Goal: Information Seeking & Learning: Learn about a topic

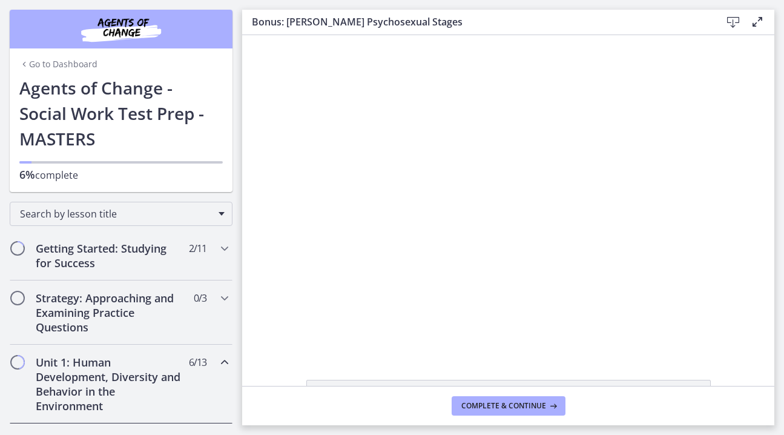
scroll to position [650, 0]
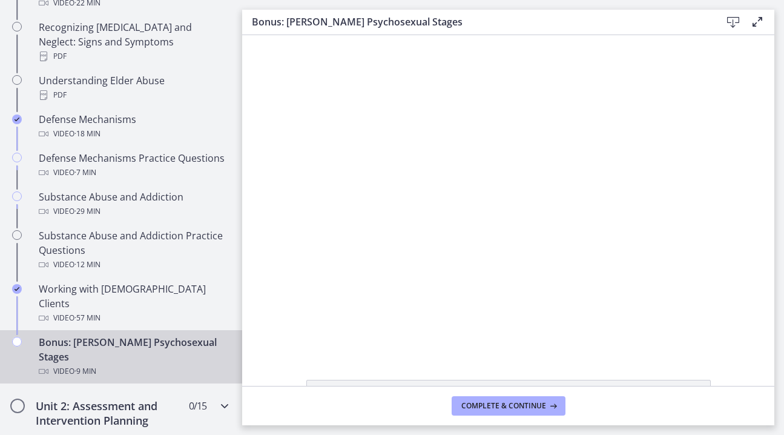
click at [159, 399] on h2 "Unit 2: Assessment and Intervention Planning" at bounding box center [110, 413] width 148 height 29
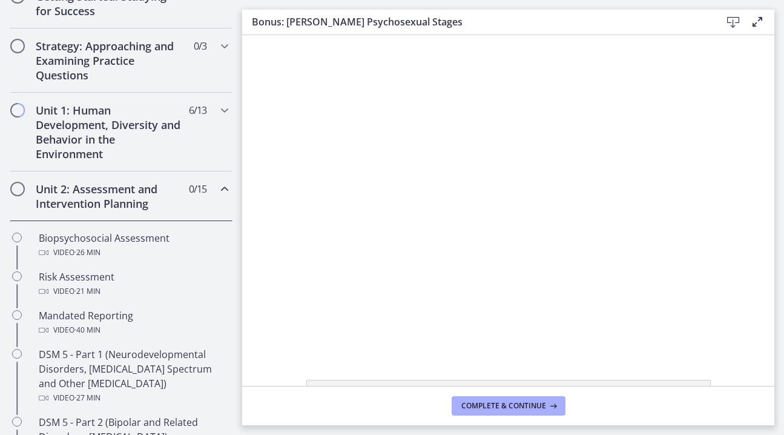
scroll to position [268, 0]
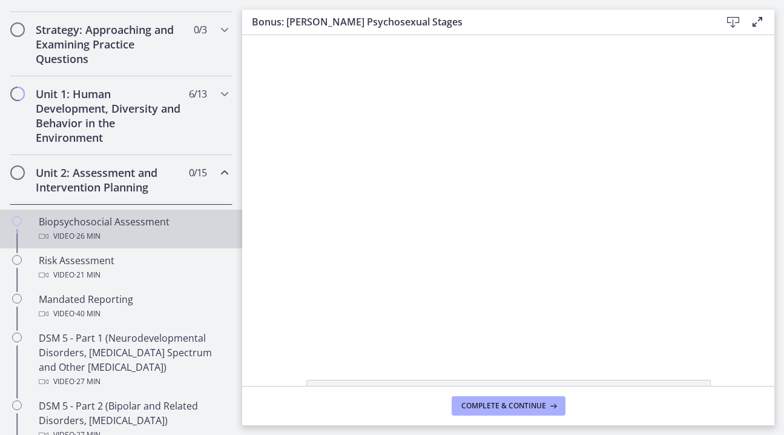
click at [107, 230] on div "Video · 26 min" at bounding box center [133, 236] width 189 height 15
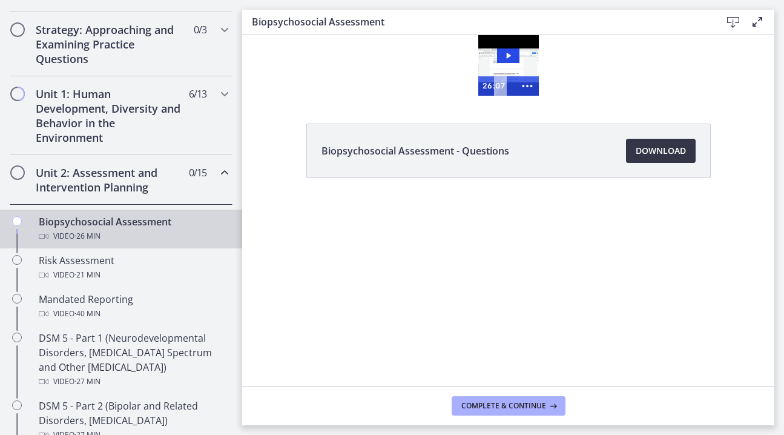
click at [656, 152] on span "Download Opens in a new window" at bounding box center [661, 151] width 50 height 15
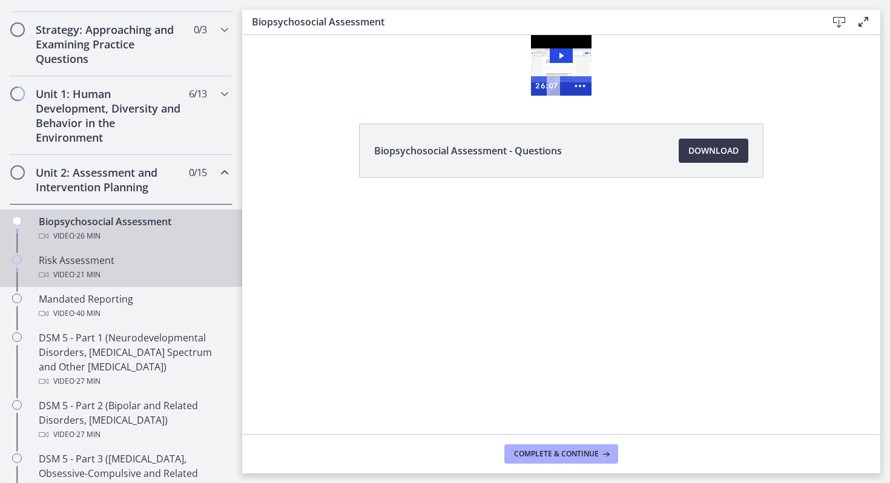
click at [117, 277] on div "Video · 21 min" at bounding box center [133, 275] width 189 height 15
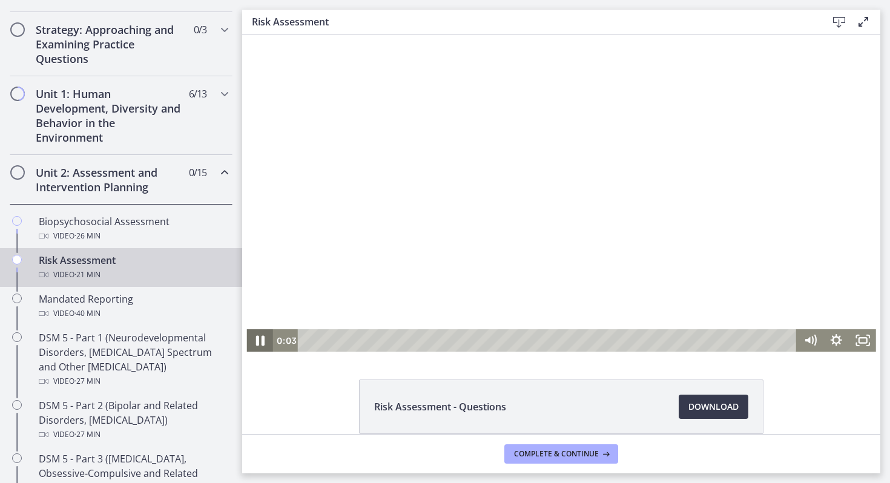
click at [260, 342] on icon "Pause" at bounding box center [259, 340] width 31 height 27
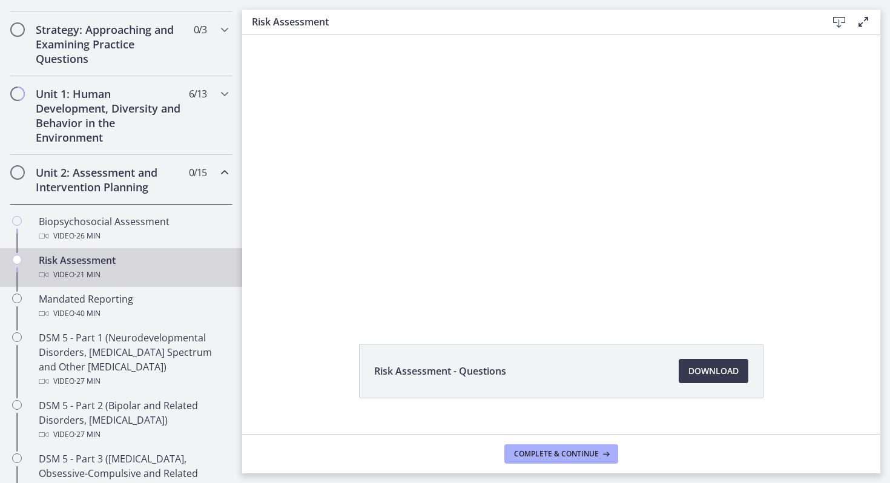
scroll to position [36, 0]
click at [710, 378] on link "Download Opens in a new window" at bounding box center [714, 371] width 70 height 24
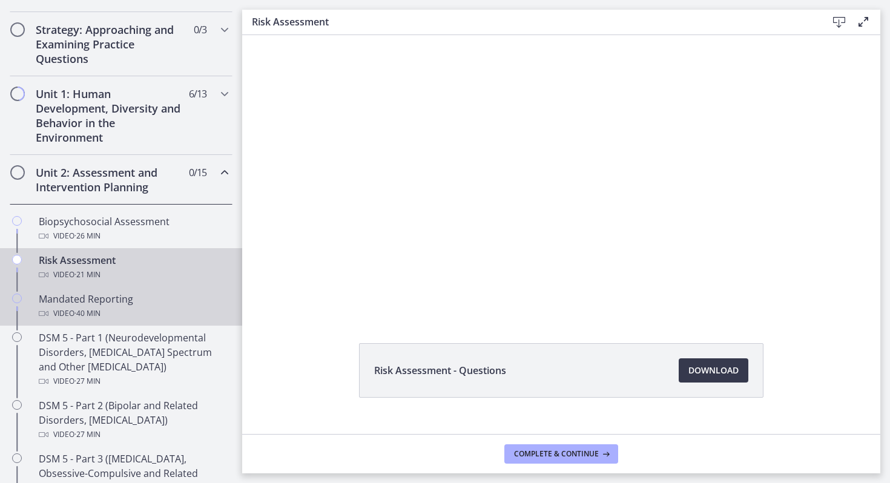
click at [110, 311] on div "Video · 40 min" at bounding box center [133, 313] width 189 height 15
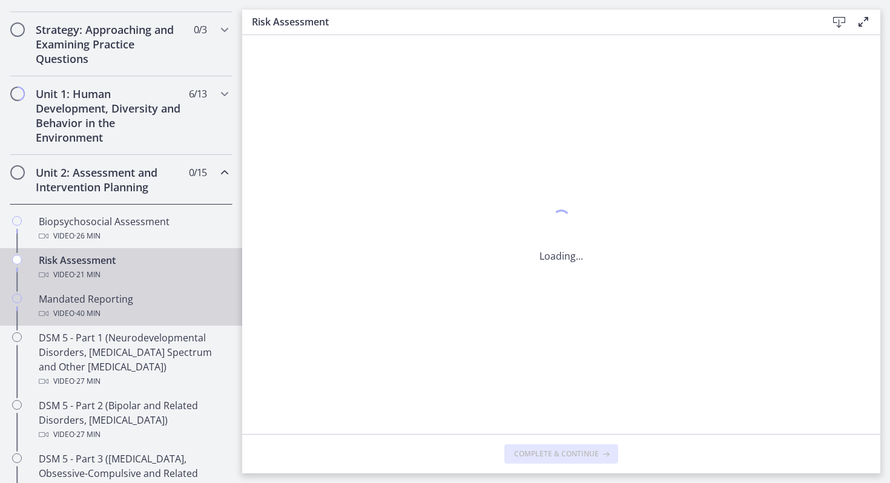
scroll to position [0, 0]
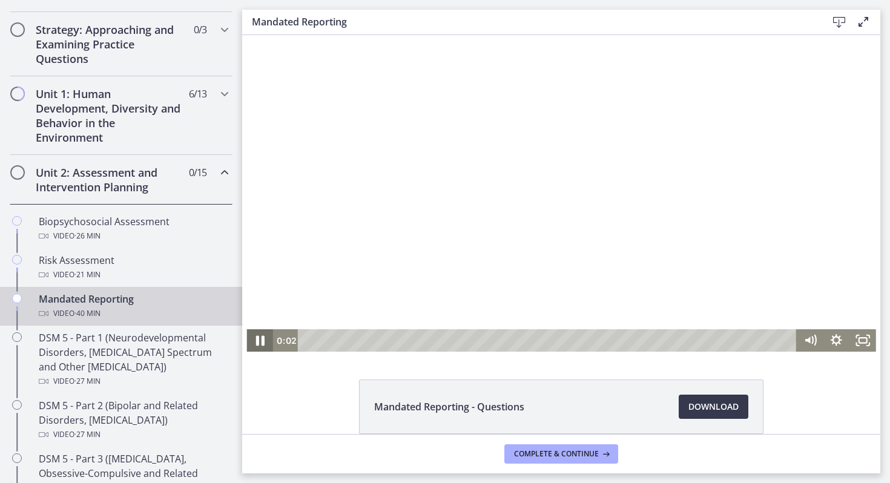
click at [259, 342] on icon "Pause" at bounding box center [259, 340] width 31 height 27
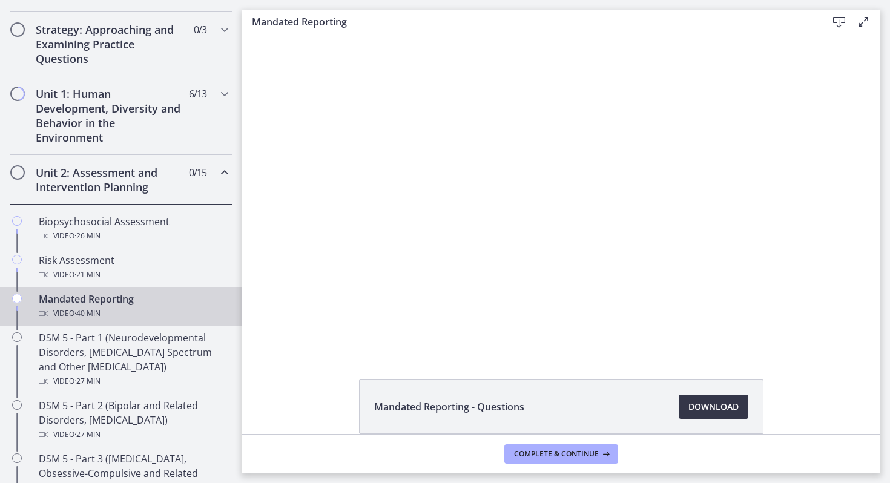
click at [712, 405] on span "Download Opens in a new window" at bounding box center [714, 407] width 50 height 15
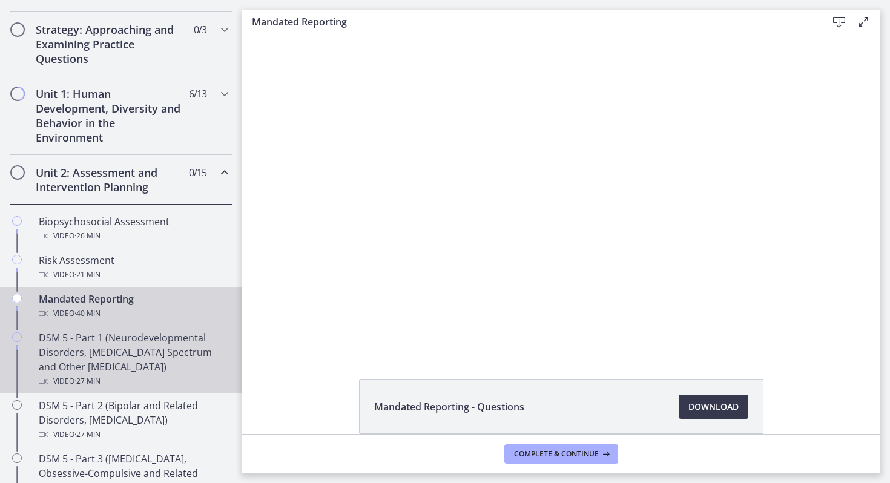
click at [130, 371] on div "DSM 5 - Part 1 (Neurodevelopmental Disorders, [MEDICAL_DATA] Spectrum and Other…" at bounding box center [133, 360] width 189 height 58
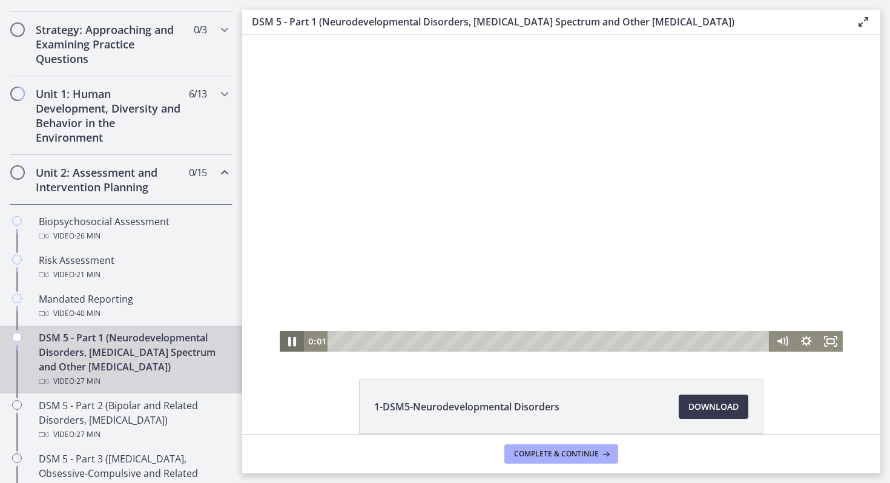
click at [295, 346] on icon "Pause" at bounding box center [291, 341] width 29 height 25
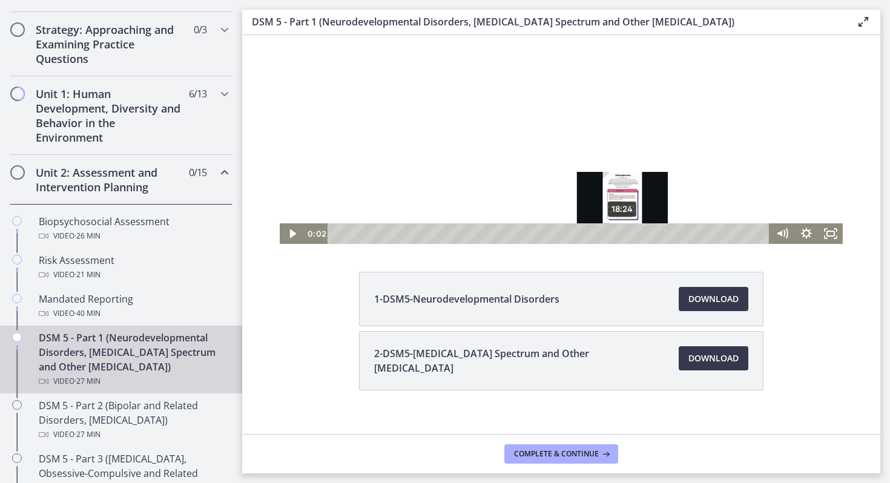
scroll to position [115, 0]
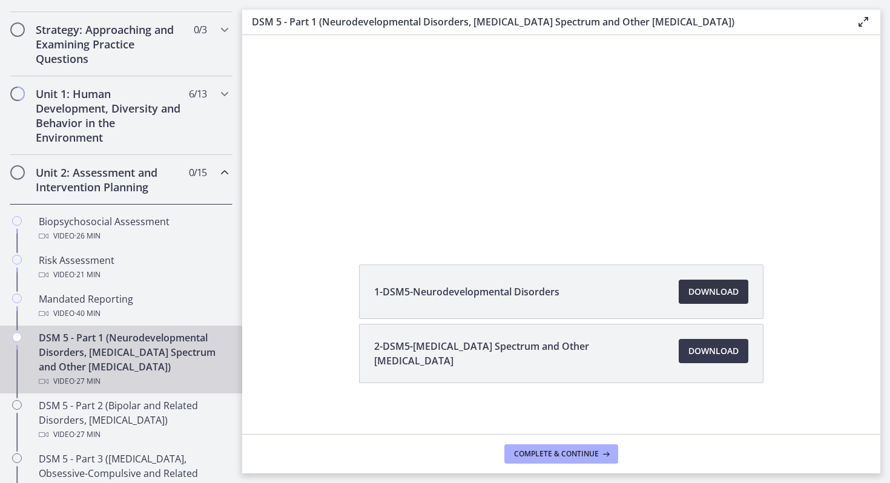
click at [709, 289] on span "Download Opens in a new window" at bounding box center [714, 292] width 50 height 15
click at [738, 352] on span "Download Opens in a new window" at bounding box center [714, 351] width 50 height 15
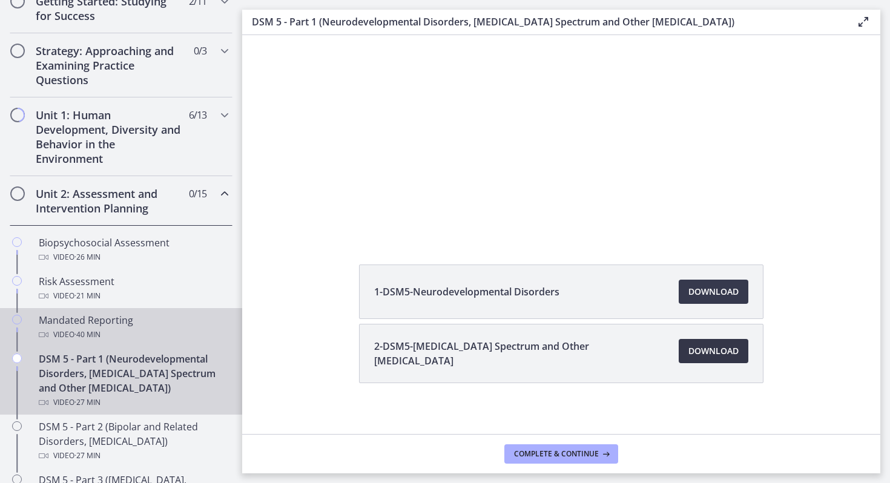
scroll to position [240, 0]
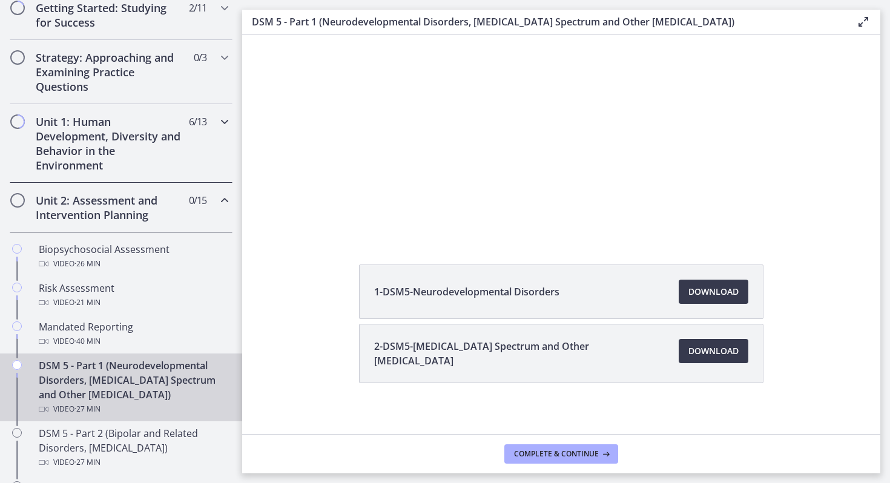
click at [112, 150] on h2 "Unit 1: Human Development, Diversity and Behavior in the Environment" at bounding box center [110, 143] width 148 height 58
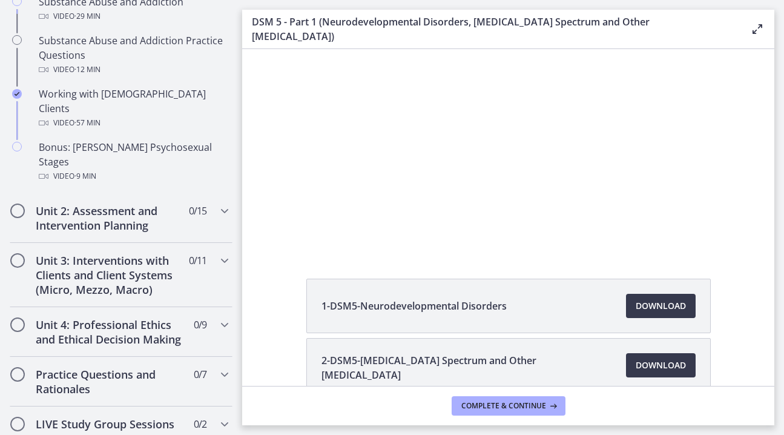
scroll to position [744, 0]
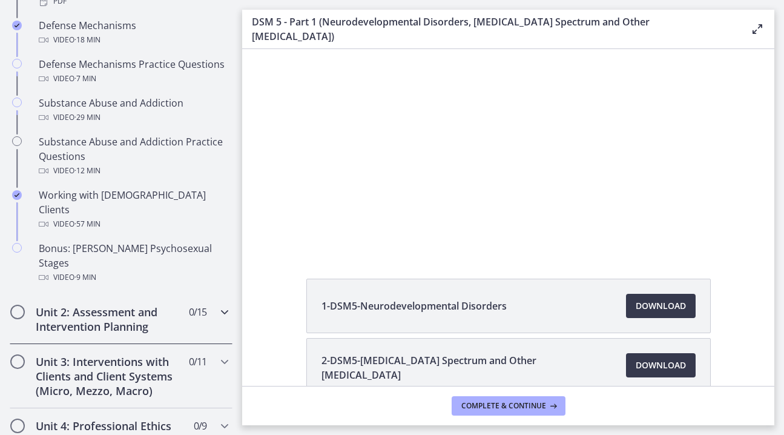
click at [210, 294] on div "Unit 2: Assessment and Intervention Planning 0 / 15 Completed" at bounding box center [121, 319] width 223 height 50
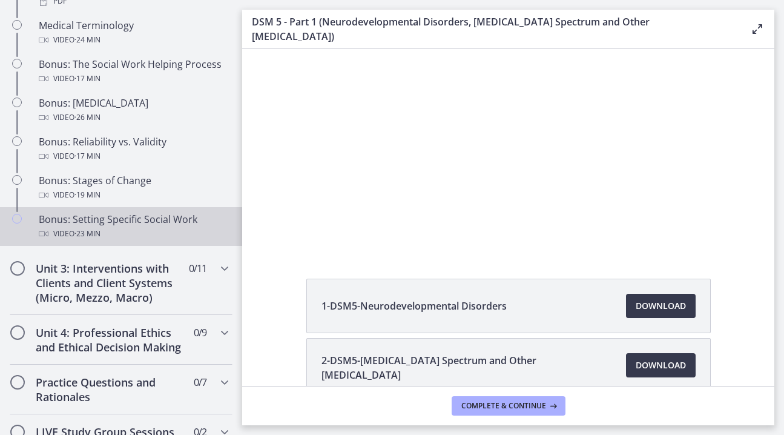
scroll to position [961, 0]
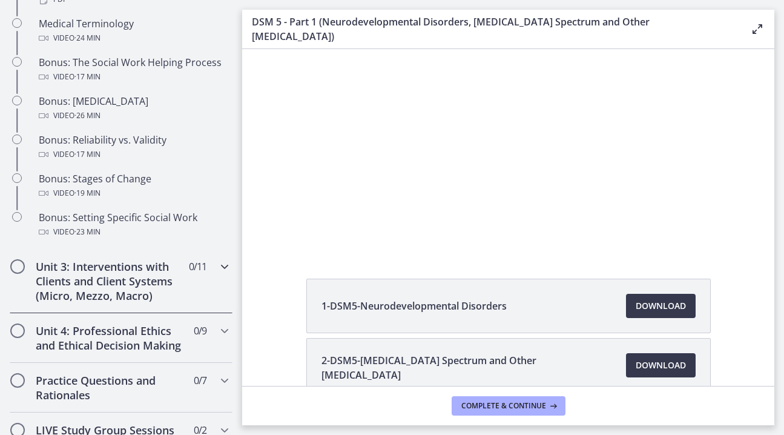
click at [182, 283] on h2 "Unit 3: Interventions with Clients and Client Systems (Micro, Mezzo, Macro)" at bounding box center [110, 281] width 148 height 44
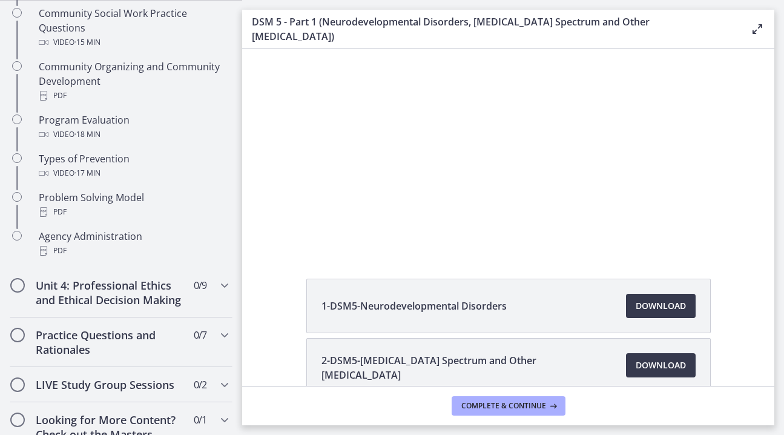
scroll to position [746, 0]
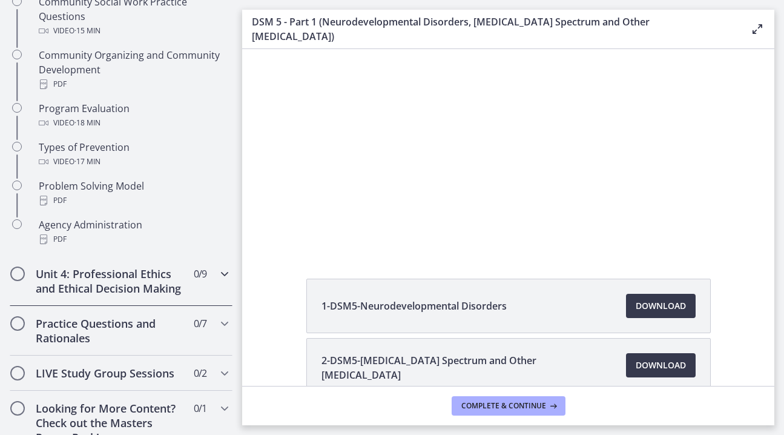
click at [136, 277] on h2 "Unit 4: Professional Ethics and Ethical Decision Making" at bounding box center [110, 280] width 148 height 29
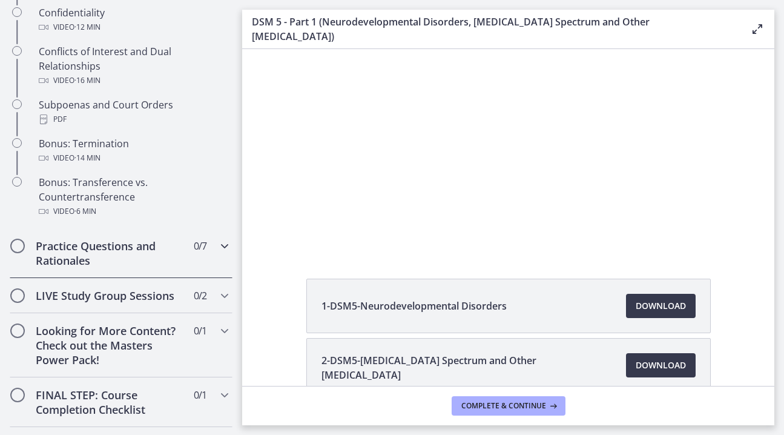
click at [139, 241] on h2 "Practice Questions and Rationales" at bounding box center [110, 253] width 148 height 29
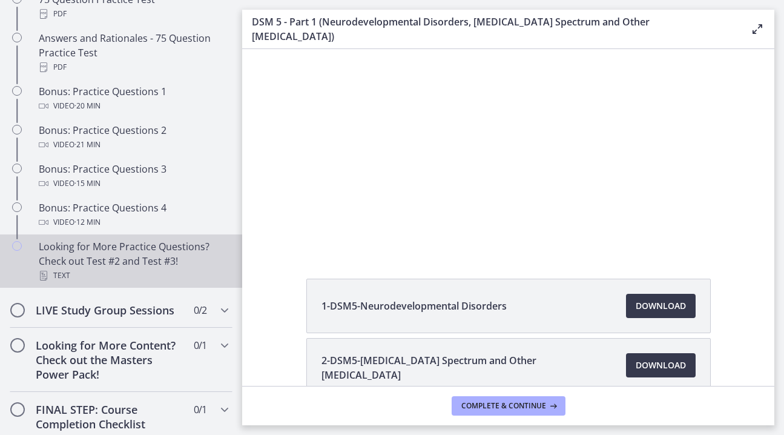
scroll to position [656, 0]
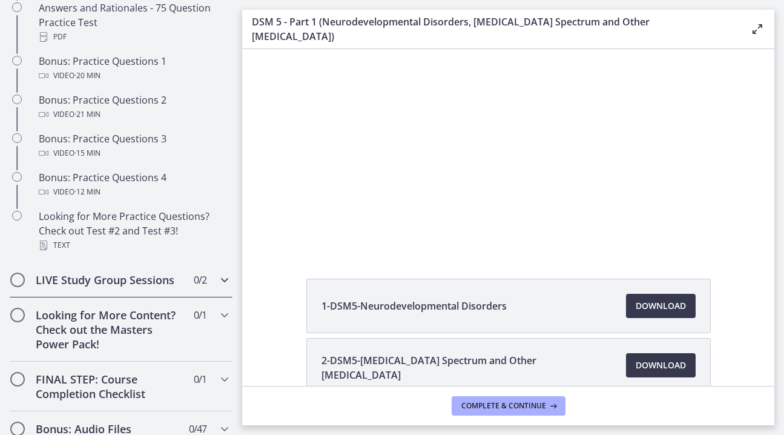
click at [136, 279] on h2 "LIVE Study Group Sessions" at bounding box center [110, 280] width 148 height 15
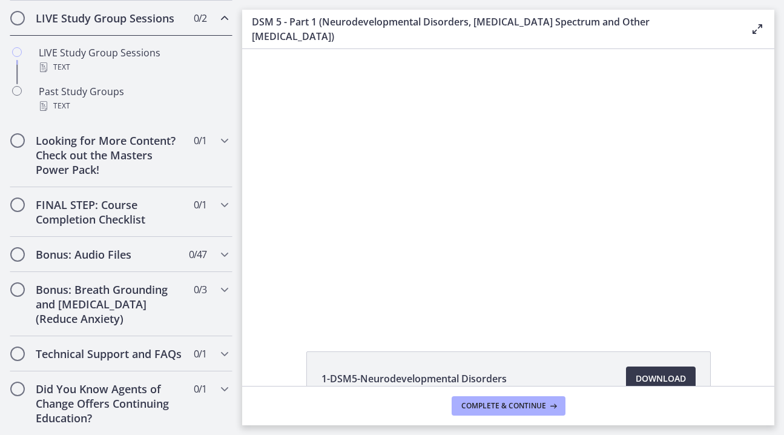
scroll to position [0, 0]
